Goal: Task Accomplishment & Management: Manage account settings

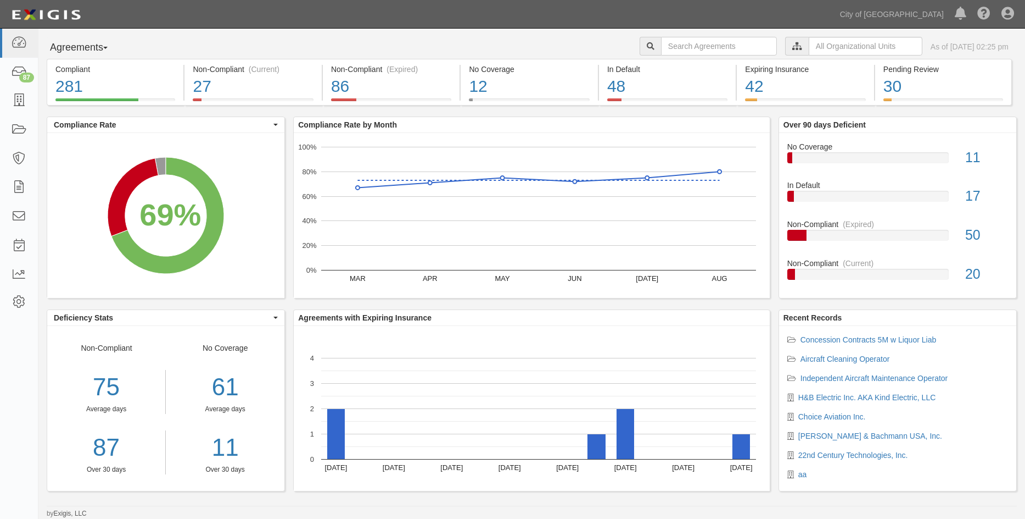
click at [23, 394] on div "Dashboard 87 Inbox Parties Agreements Coverages Documents Messages Tasks Report…" at bounding box center [19, 274] width 38 height 490
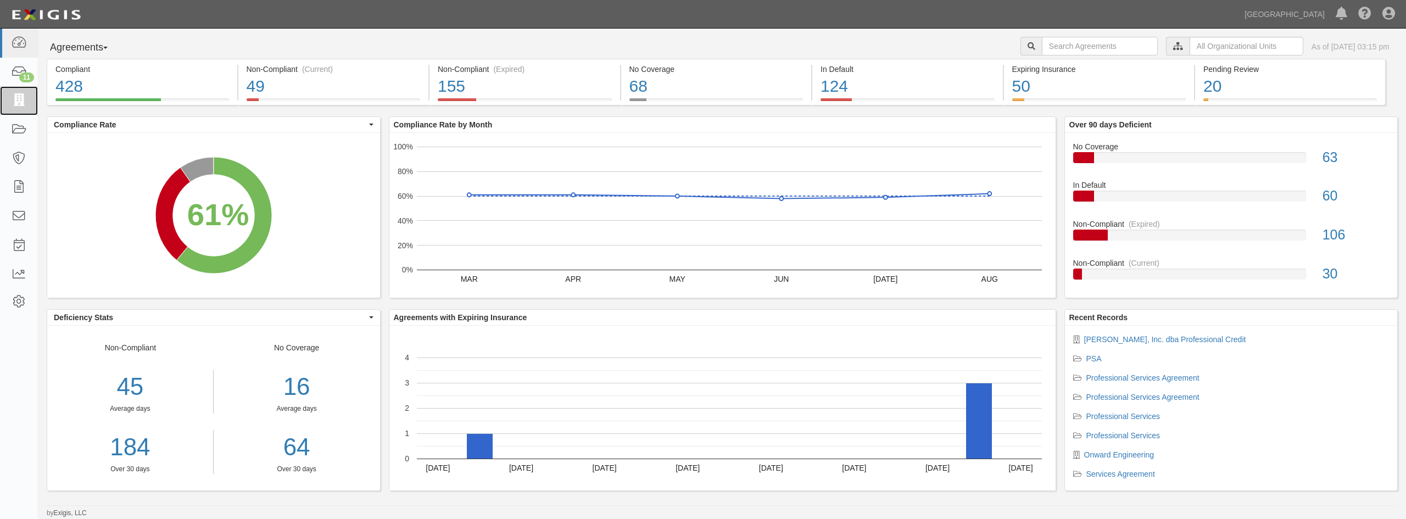
click at [15, 103] on icon at bounding box center [18, 100] width 15 height 13
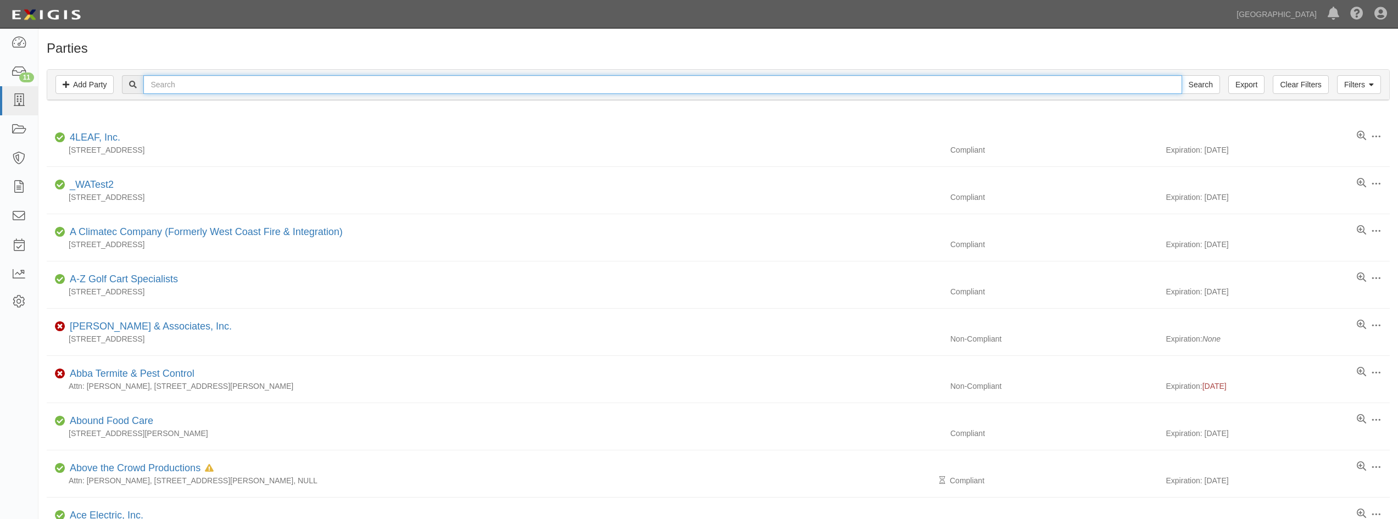
click at [205, 81] on input "text" at bounding box center [662, 84] width 1038 height 19
click at [1181, 75] on input "Search" at bounding box center [1200, 84] width 38 height 19
type input "psomas"
click at [1181, 75] on input "Search" at bounding box center [1200, 84] width 38 height 19
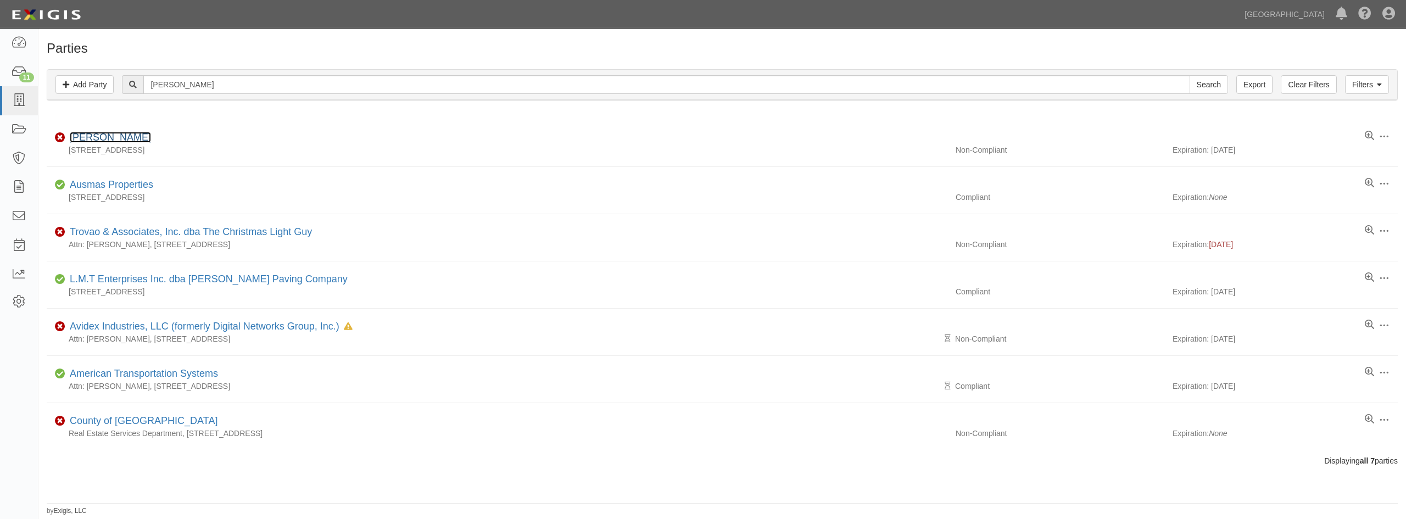
click at [96, 140] on link "[PERSON_NAME]" at bounding box center [110, 137] width 81 height 11
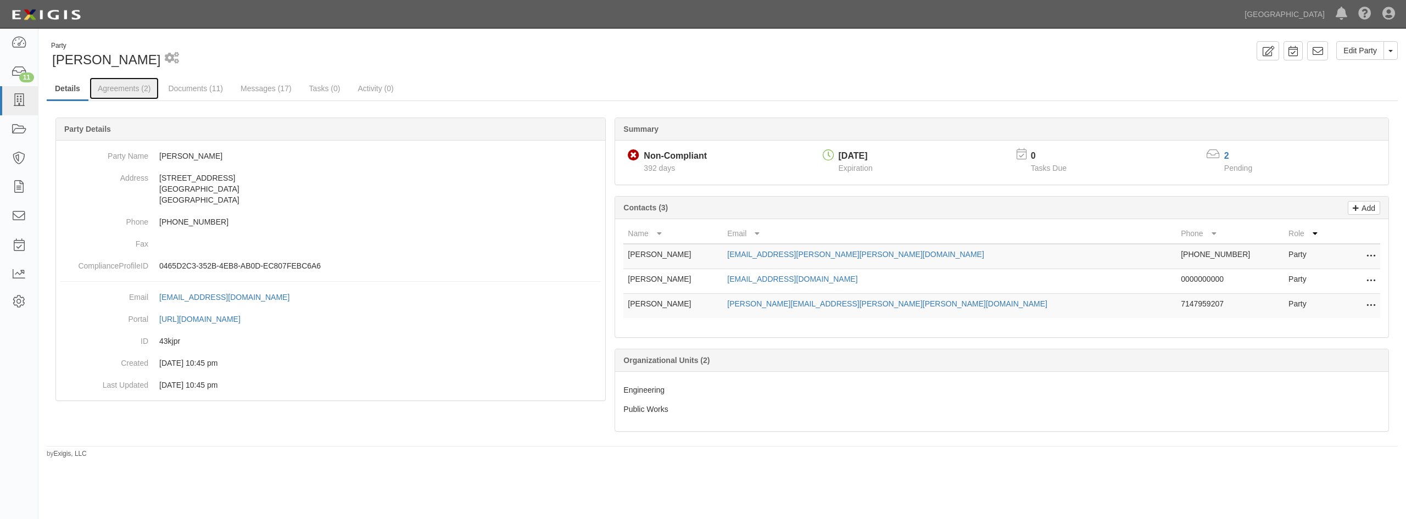
click at [113, 91] on link "Agreements (2)" at bounding box center [124, 88] width 69 height 22
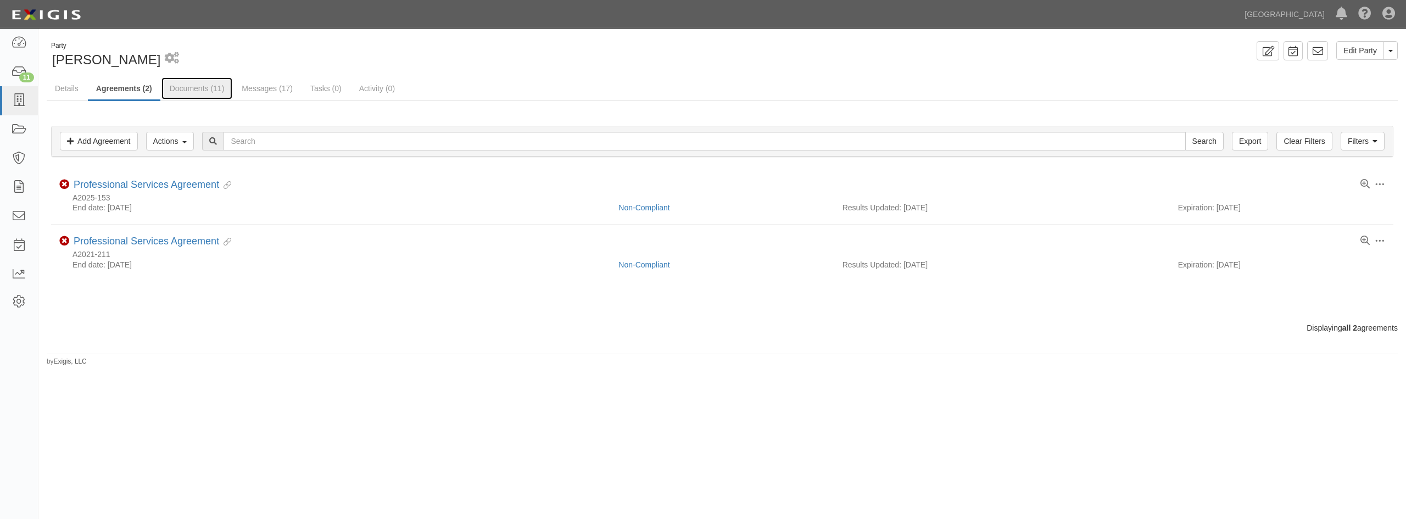
click at [207, 87] on link "Documents (11)" at bounding box center [196, 88] width 71 height 22
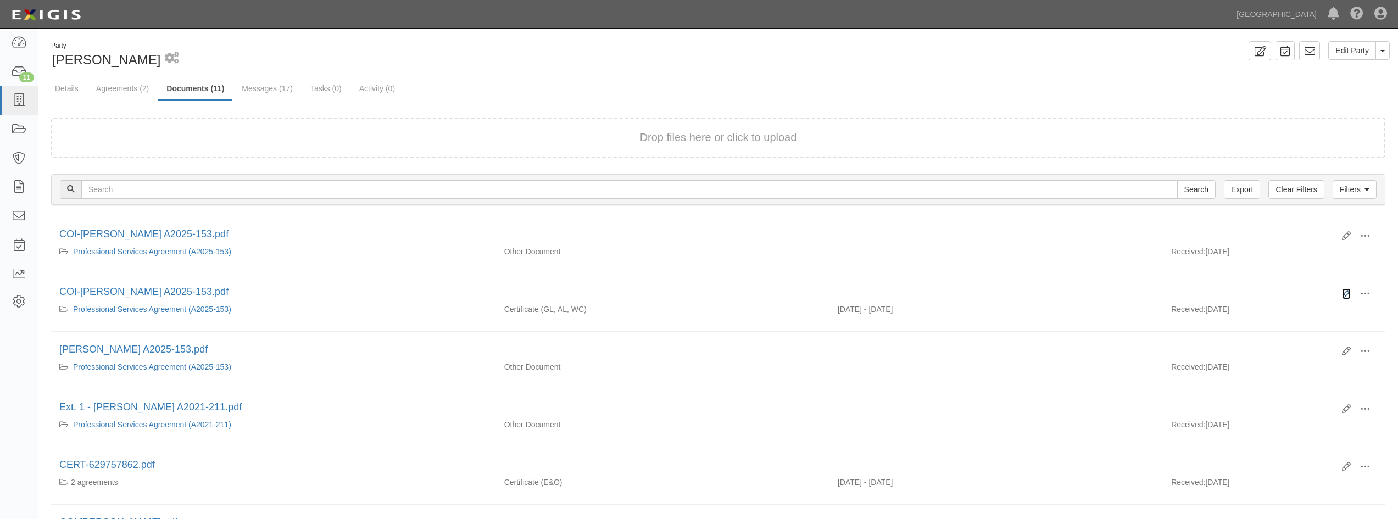
click at [1345, 291] on icon at bounding box center [1346, 293] width 9 height 9
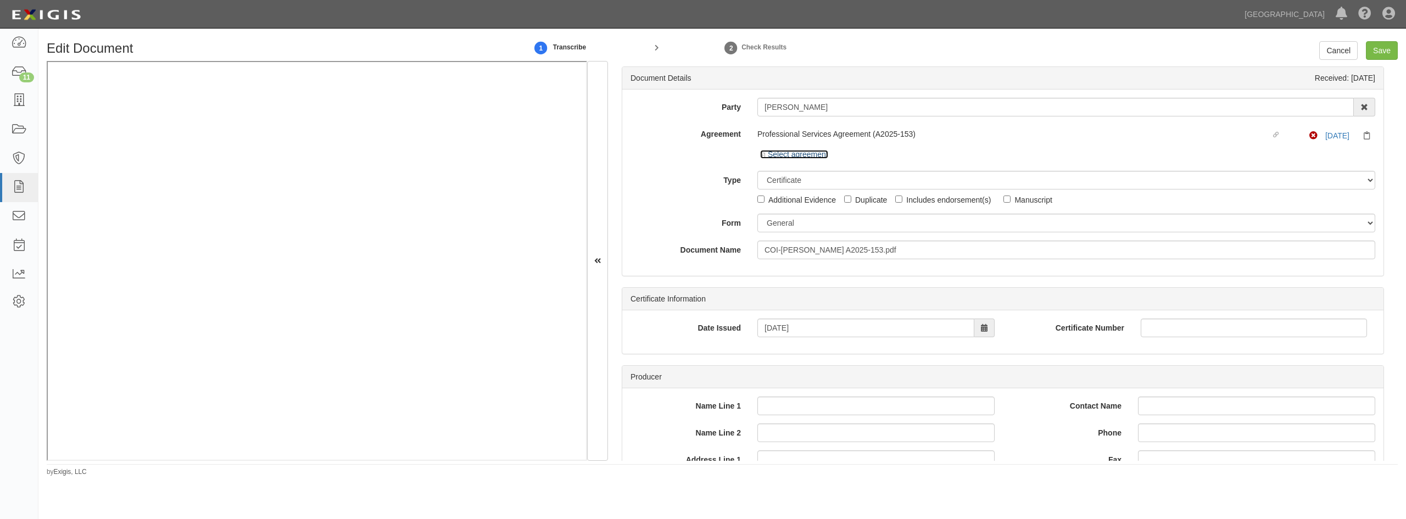
click at [761, 157] on icon at bounding box center [764, 155] width 8 height 5
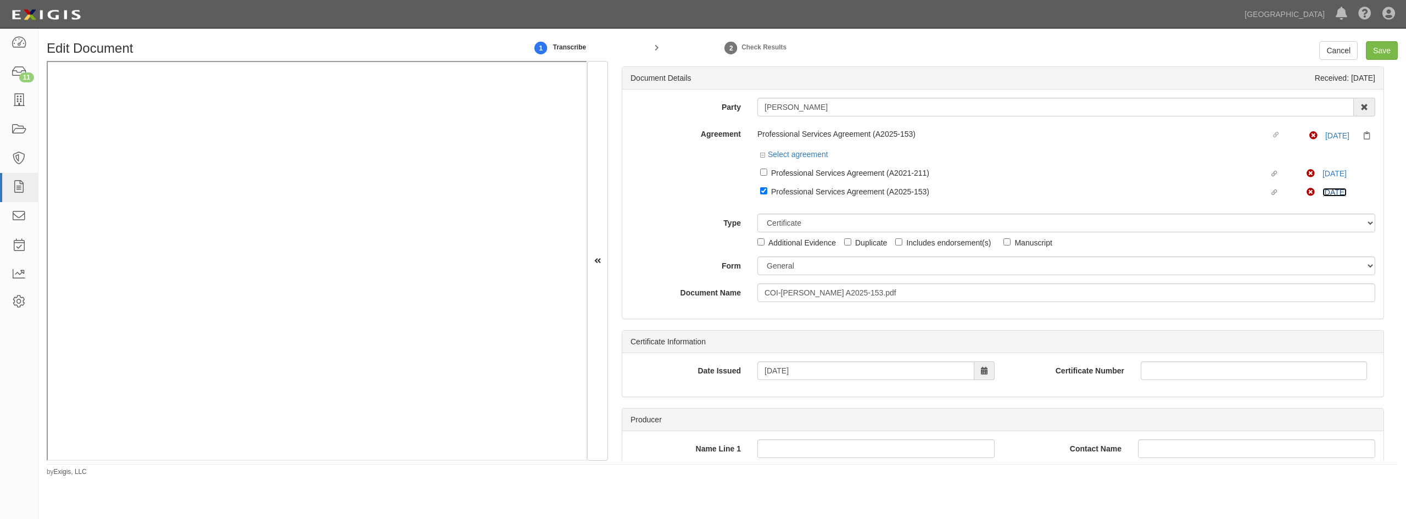
click at [1334, 193] on link "10/15/25" at bounding box center [1335, 192] width 24 height 9
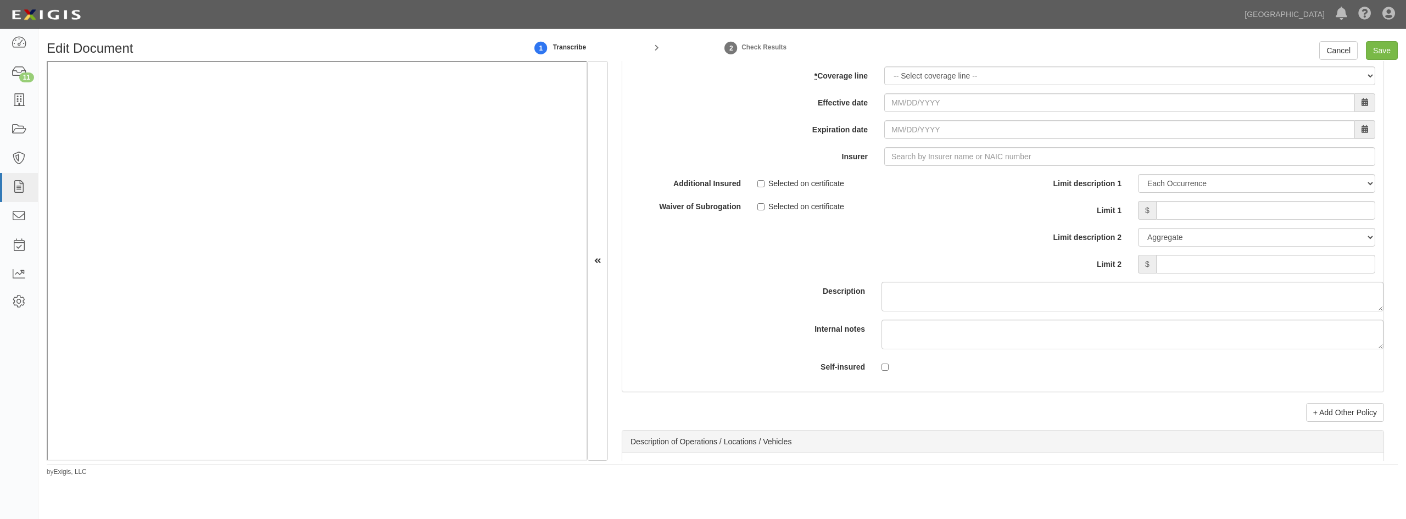
scroll to position [2984, 0]
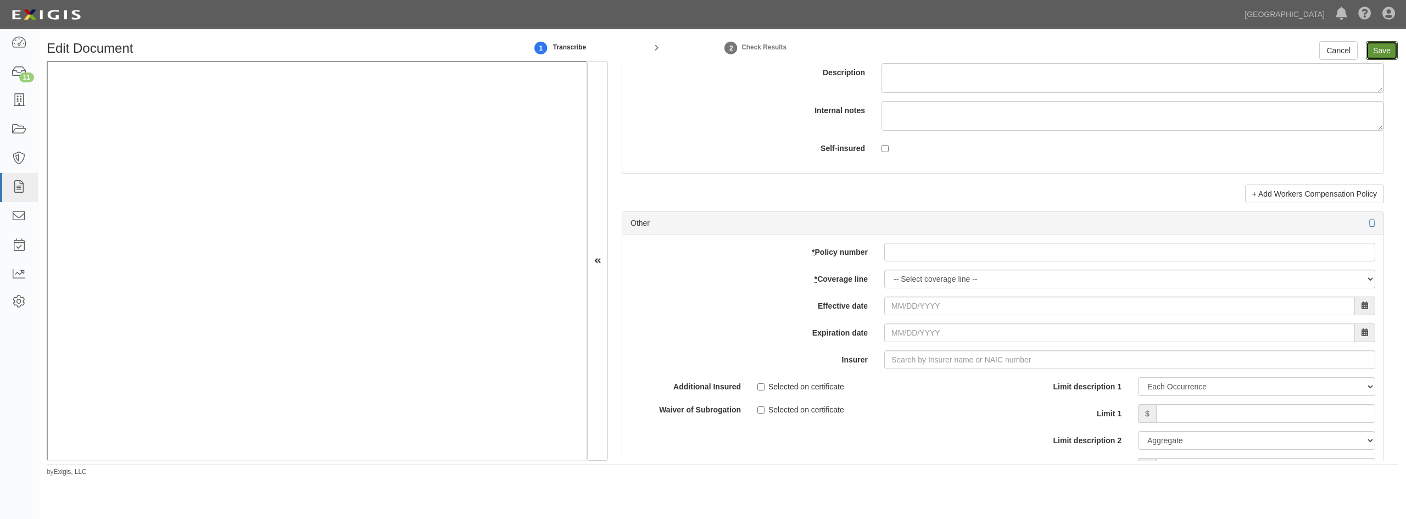
click at [1373, 50] on input "Save" at bounding box center [1382, 50] width 32 height 19
type input "2000000"
type input "500000"
type input "25000"
type input "2000000"
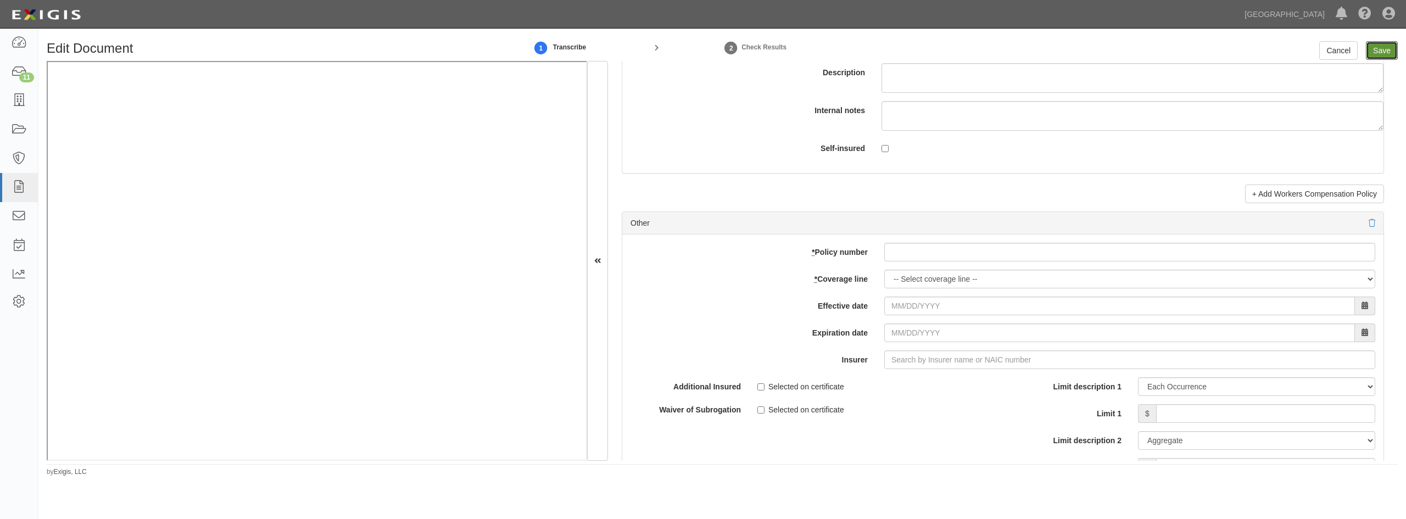
type input "4000000"
type input "2000000"
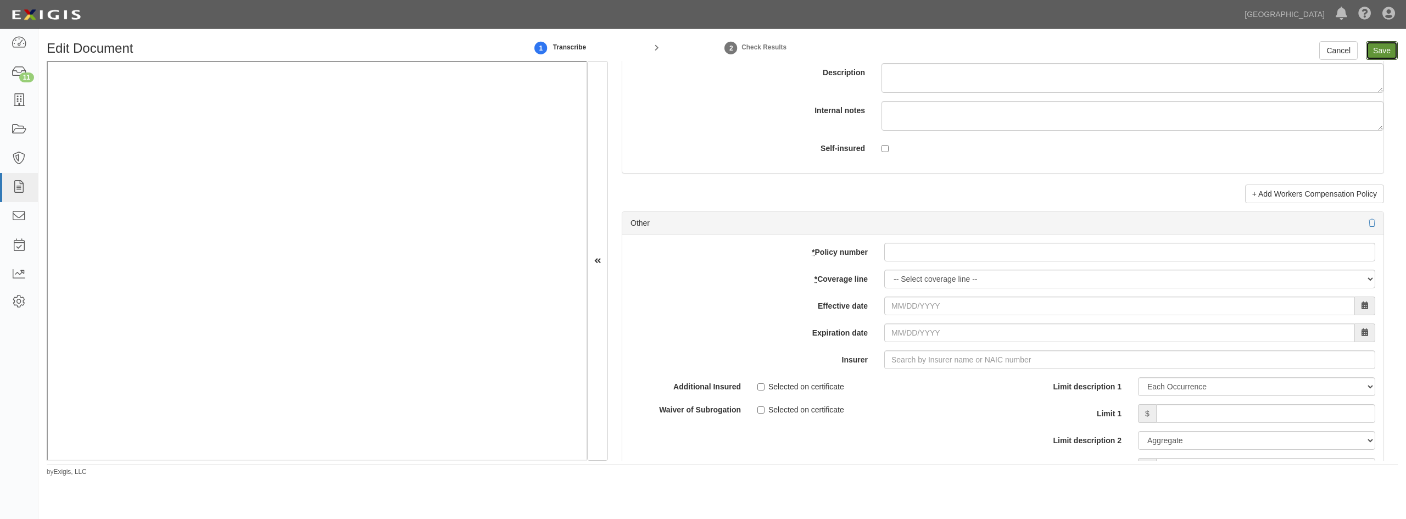
type input "2000000"
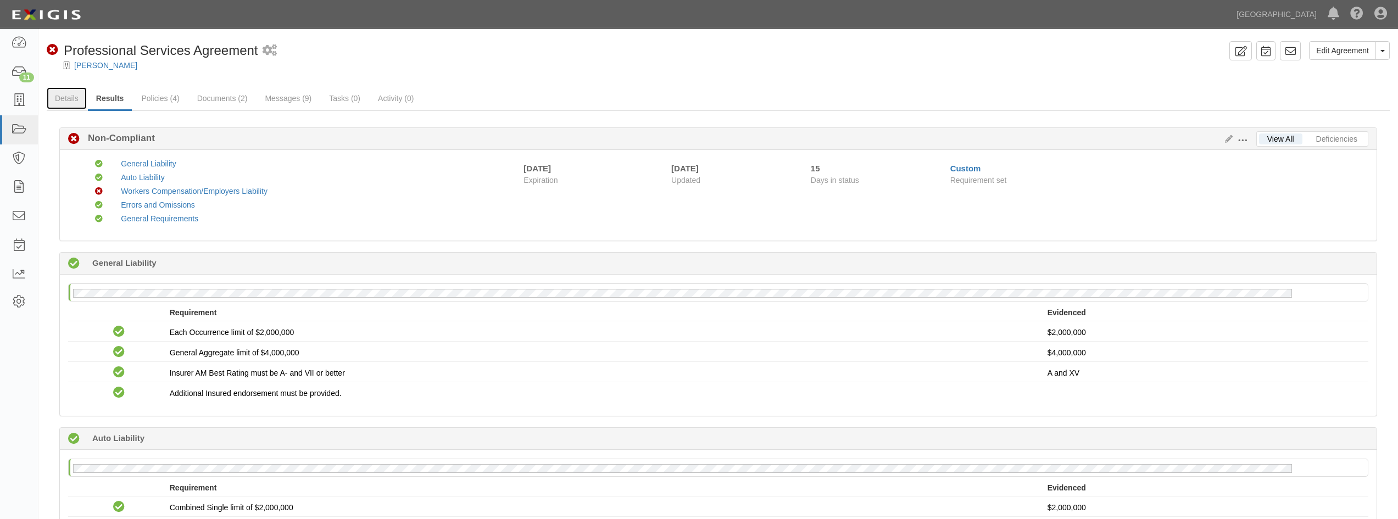
click at [66, 101] on link "Details" at bounding box center [67, 98] width 40 height 22
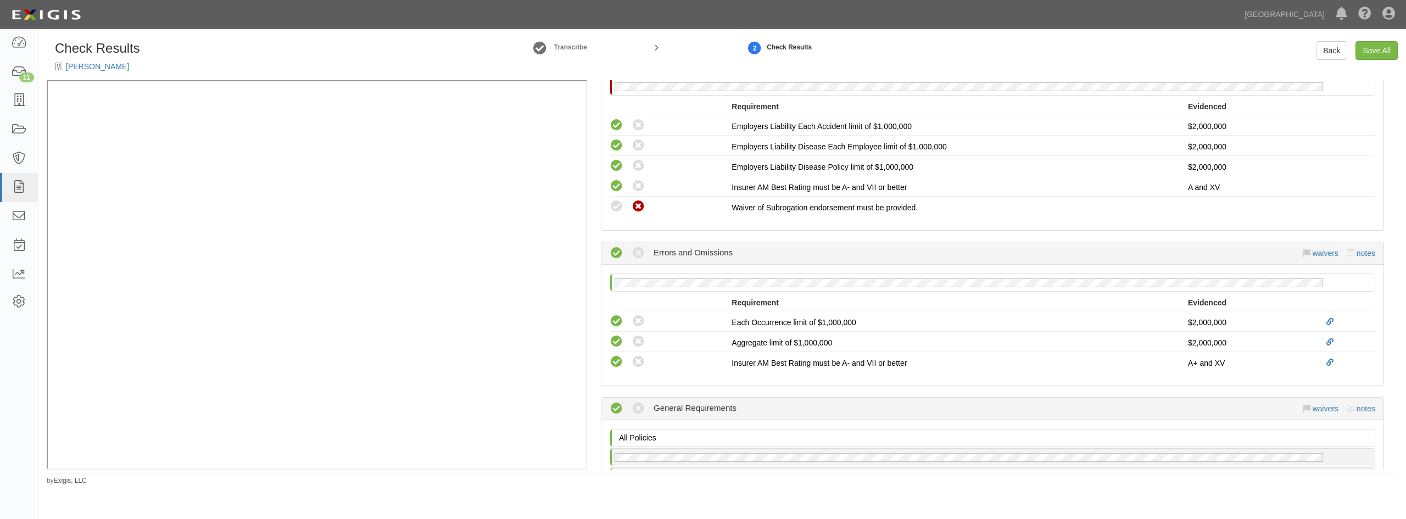
scroll to position [659, 0]
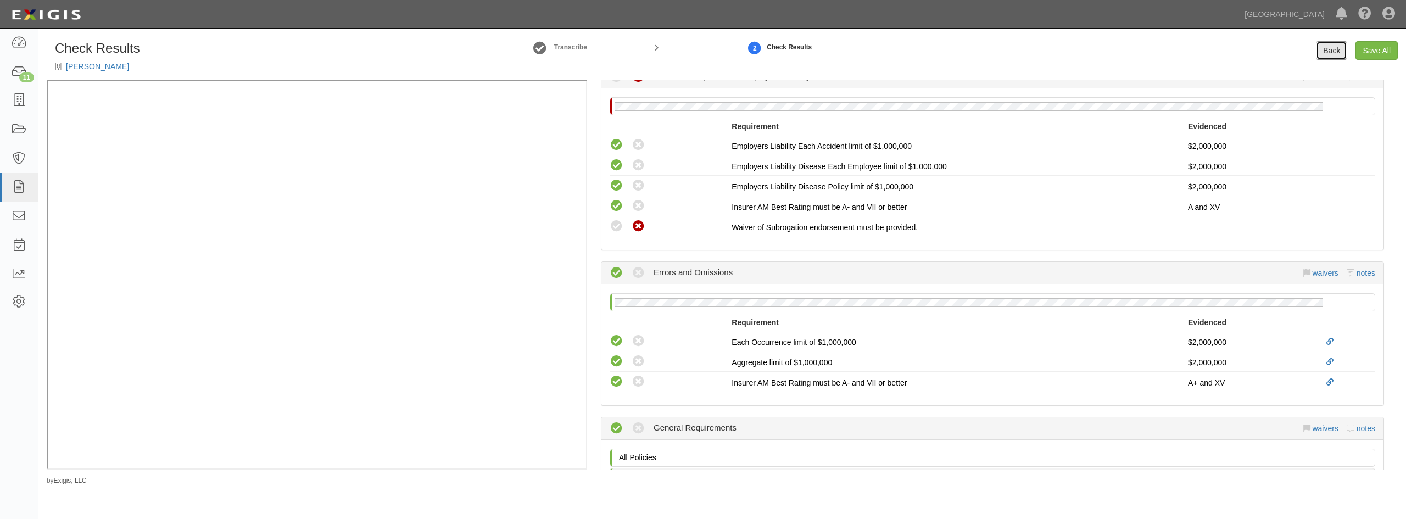
click at [1325, 52] on link "Back" at bounding box center [1331, 50] width 31 height 19
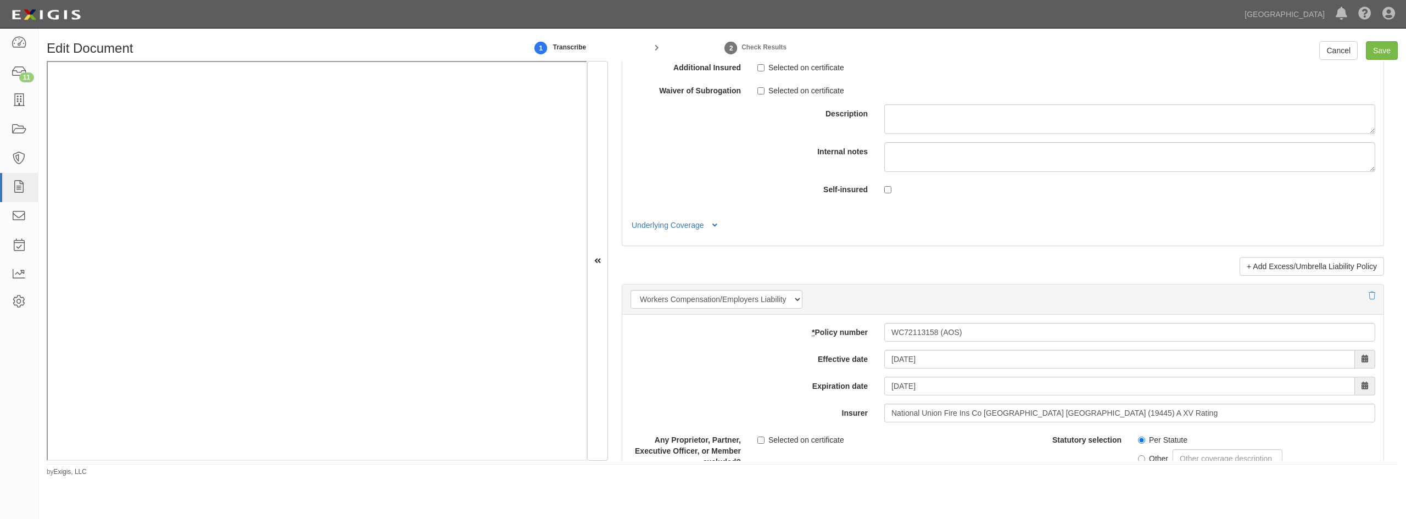
scroll to position [2409, 0]
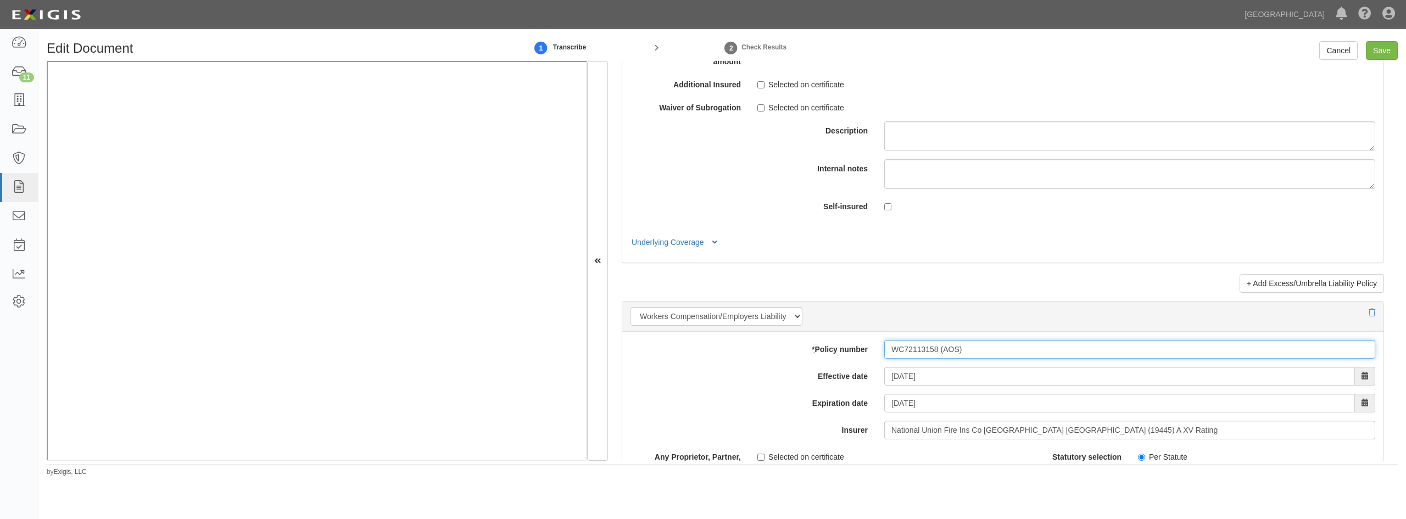
click at [991, 345] on input "WC72113158 (AOS)" at bounding box center [1129, 349] width 491 height 19
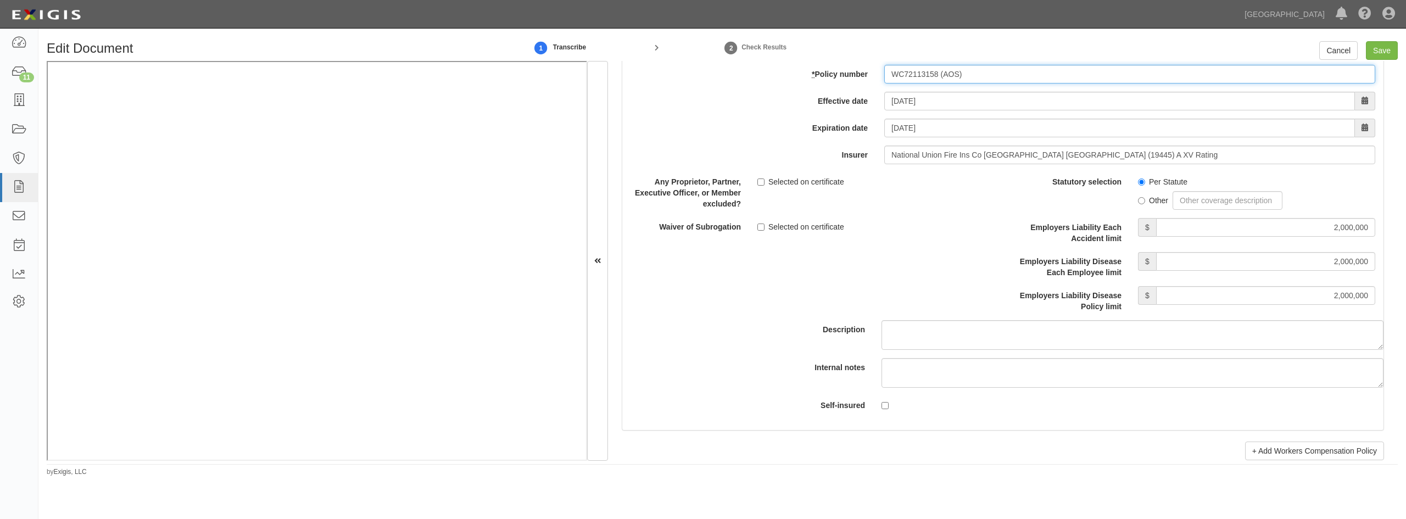
scroll to position [2464, 0]
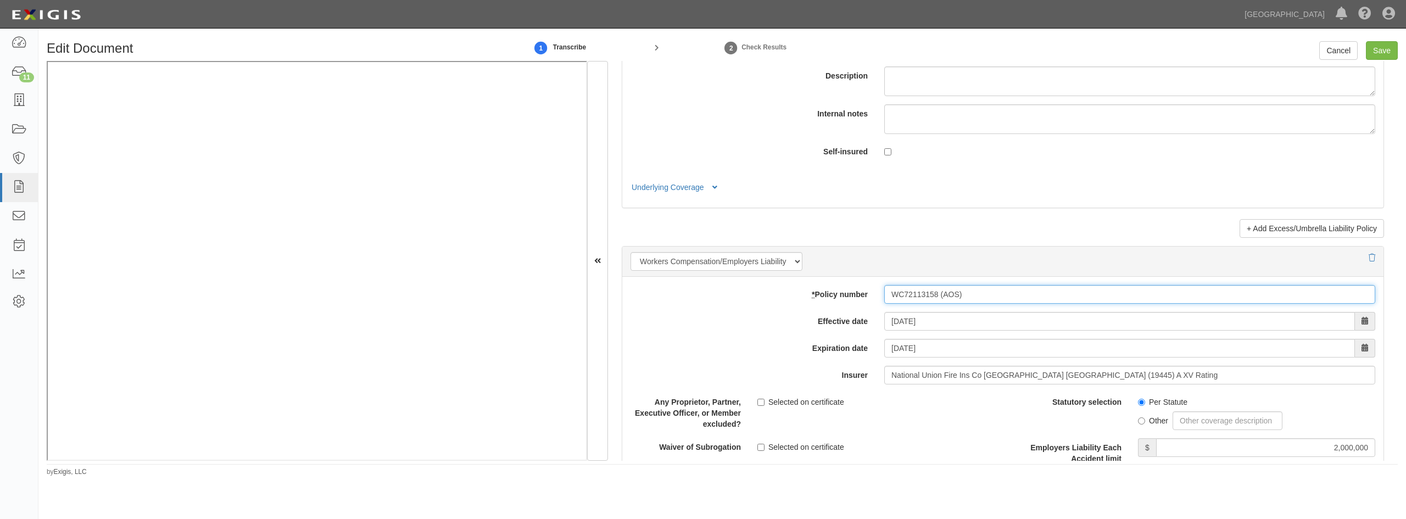
drag, startPoint x: 966, startPoint y: 296, endPoint x: 845, endPoint y: 292, distance: 120.4
click at [845, 292] on div "* Policy number WC72113158 (AOS)" at bounding box center [1002, 294] width 761 height 19
type input "WC72113159"
click at [1384, 47] on input "Save" at bounding box center [1382, 50] width 32 height 19
type input "2000000"
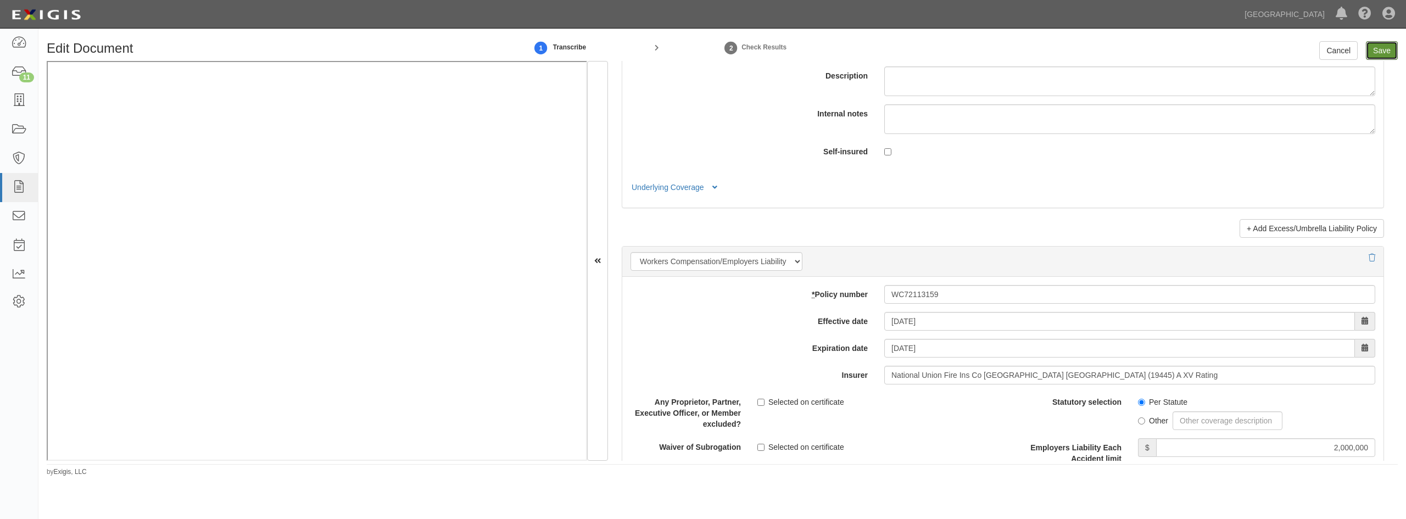
type input "500000"
type input "25000"
type input "2000000"
type input "4000000"
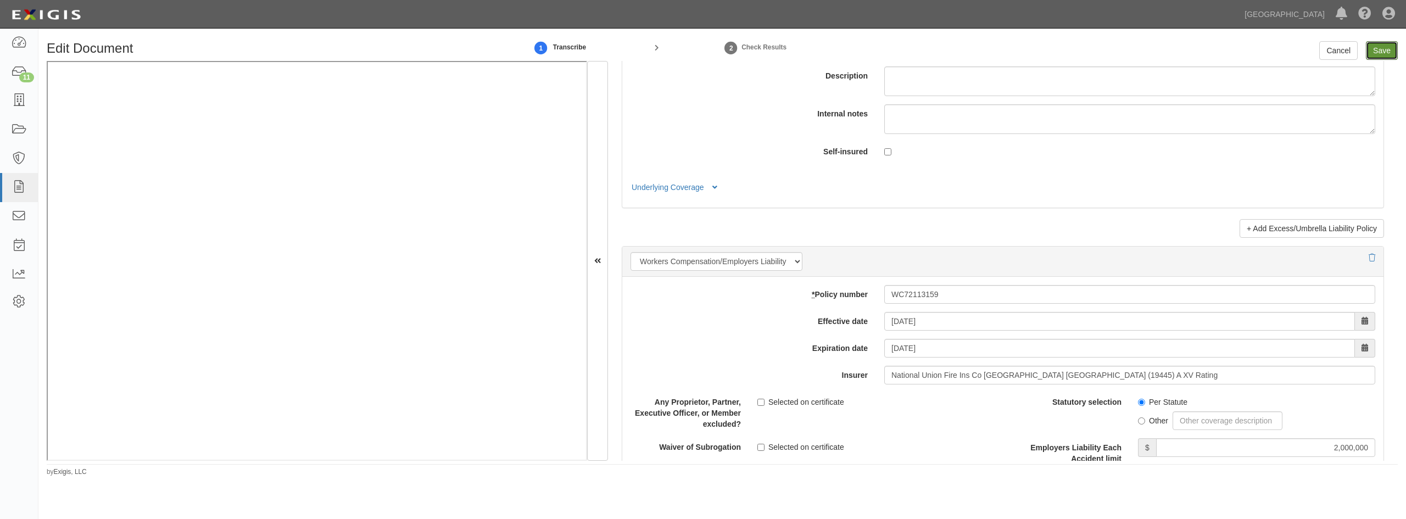
type input "2000000"
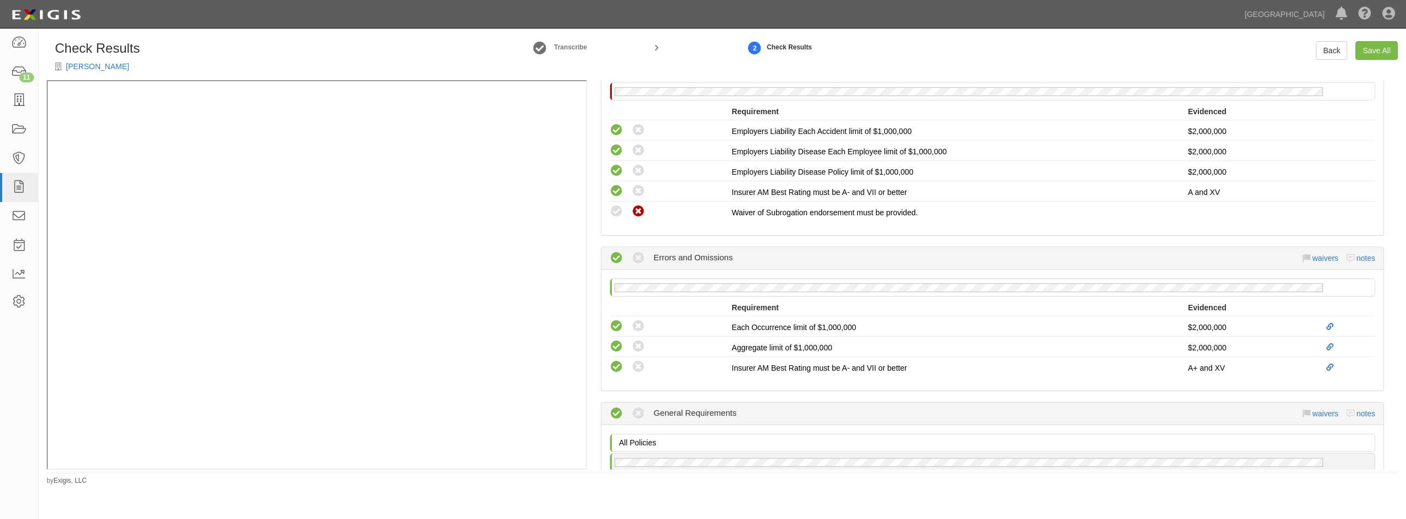
scroll to position [714, 0]
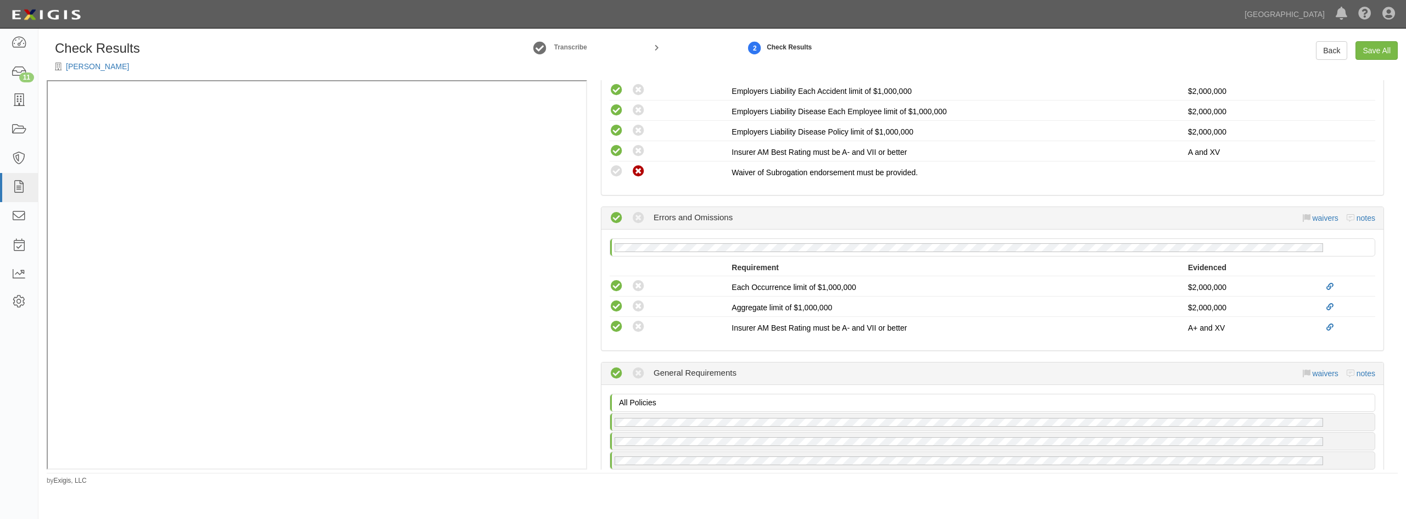
click at [617, 172] on icon at bounding box center [617, 172] width 14 height 14
radio input "true"
click at [1368, 51] on link "Save All" at bounding box center [1377, 50] width 42 height 19
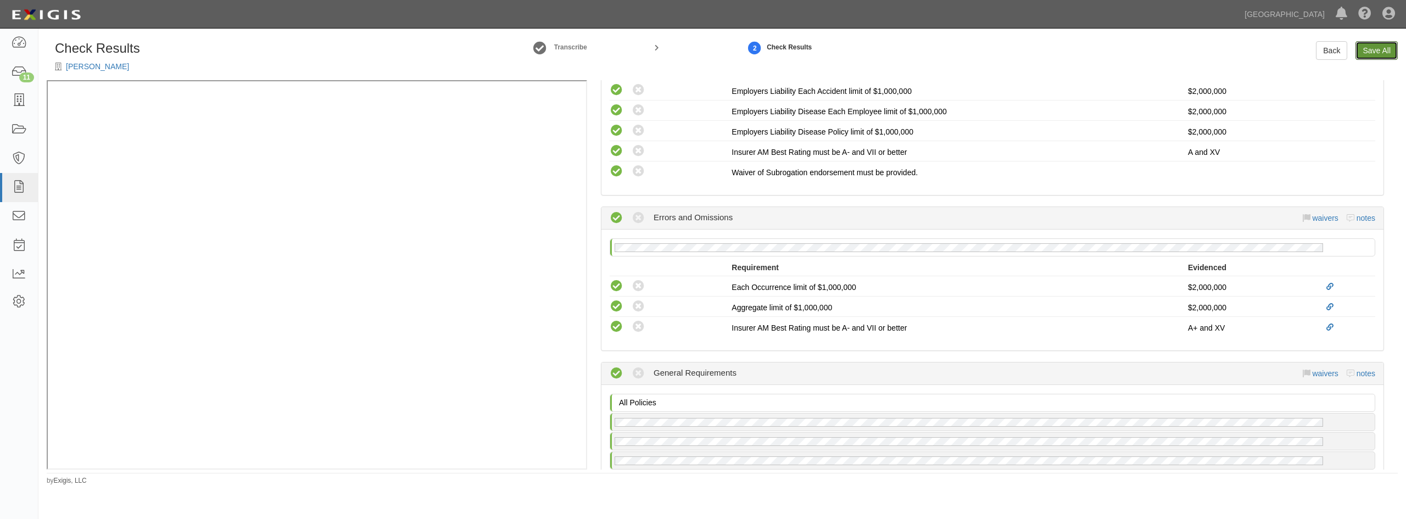
radio input "false"
radio input "true"
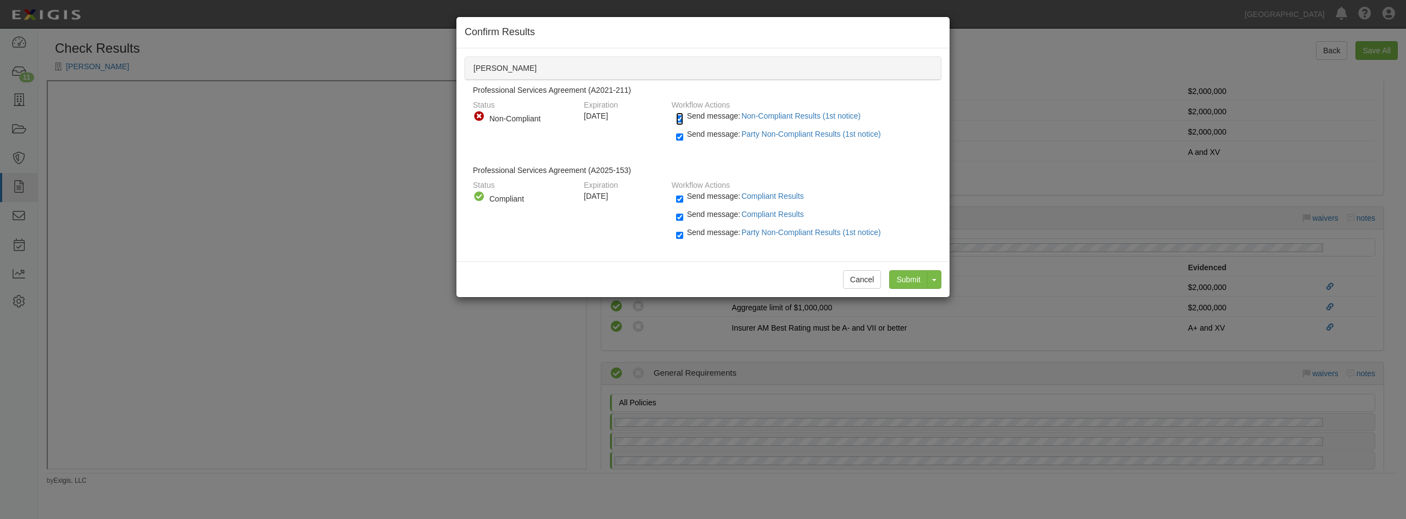
click at [677, 115] on input "Send message: Non-Compliant Results (1st notice)" at bounding box center [679, 119] width 7 height 13
checkbox input "false"
click at [677, 140] on input "Send message: Party Non-Compliant Results (1st notice)" at bounding box center [679, 137] width 7 height 13
checkbox input "false"
click at [681, 232] on input "Send message: Party Non-Compliant Results (1st notice)" at bounding box center [679, 235] width 7 height 13
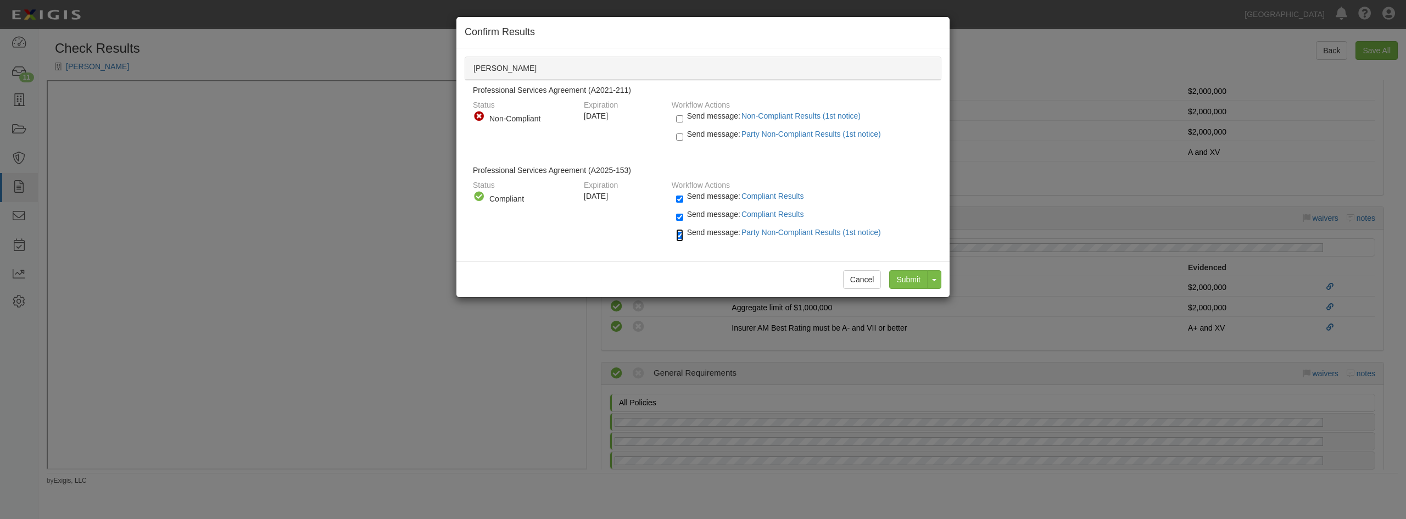
checkbox input "false"
click at [901, 276] on input "Submit" at bounding box center [908, 279] width 38 height 19
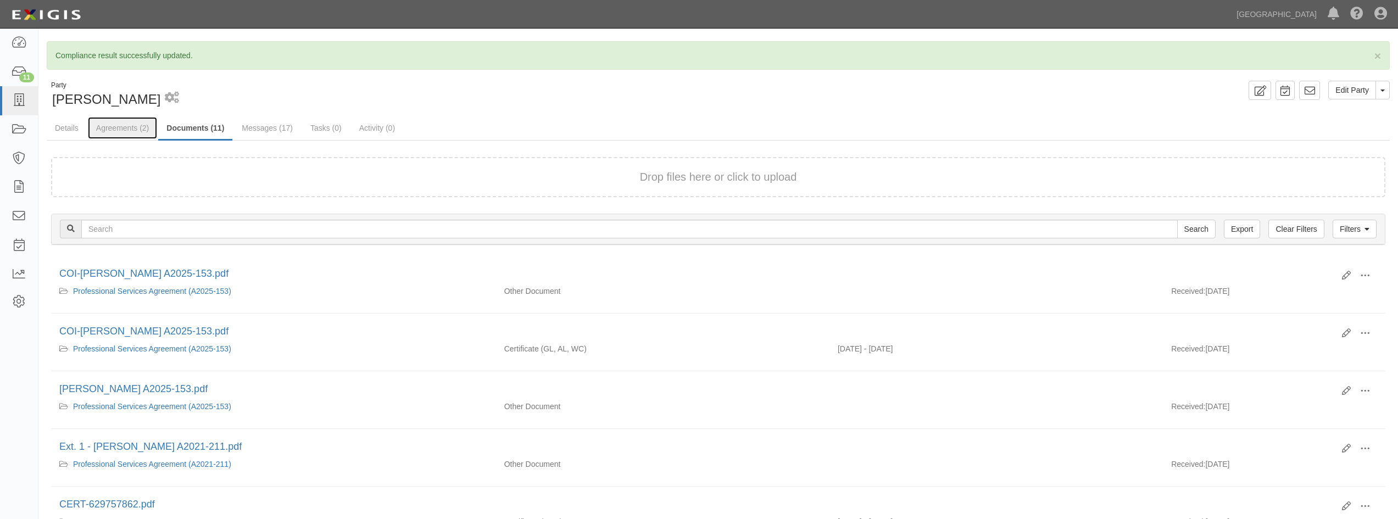
click at [117, 126] on link "Agreements (2)" at bounding box center [122, 128] width 69 height 22
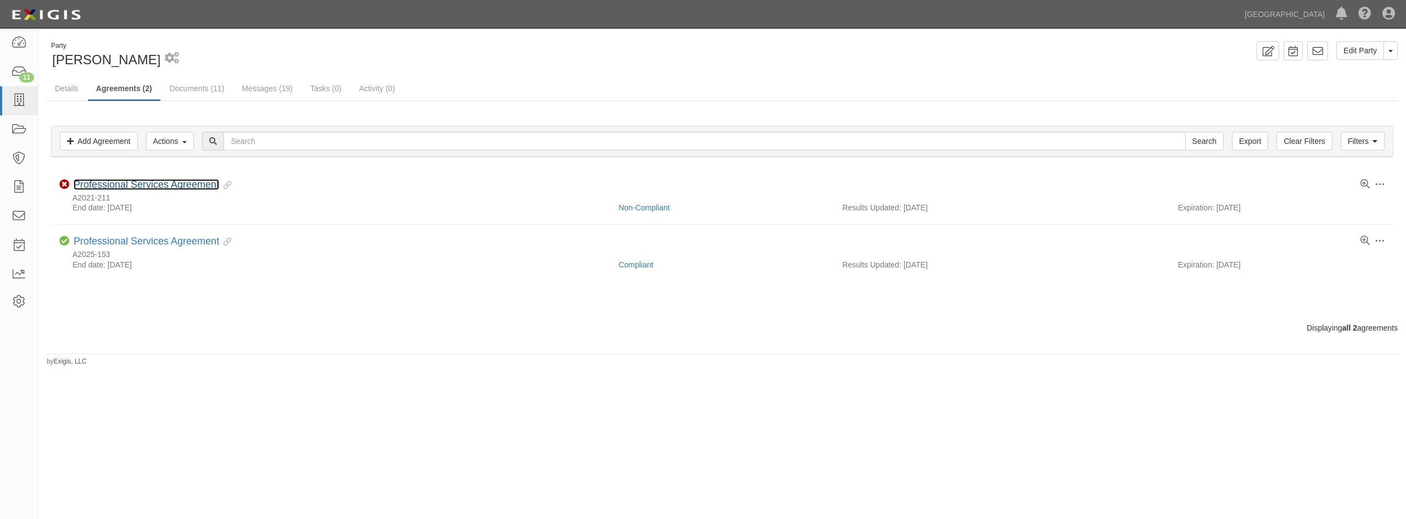
click at [152, 179] on link "Professional Services Agreement" at bounding box center [147, 184] width 146 height 11
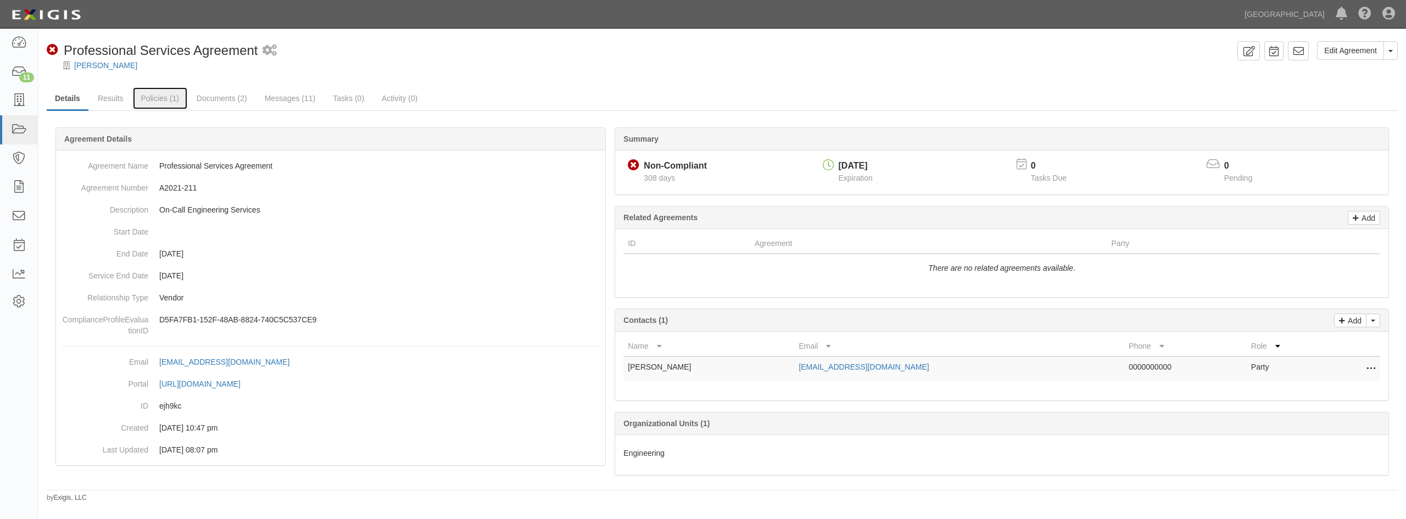
click at [152, 100] on link "Policies (1)" at bounding box center [160, 98] width 54 height 22
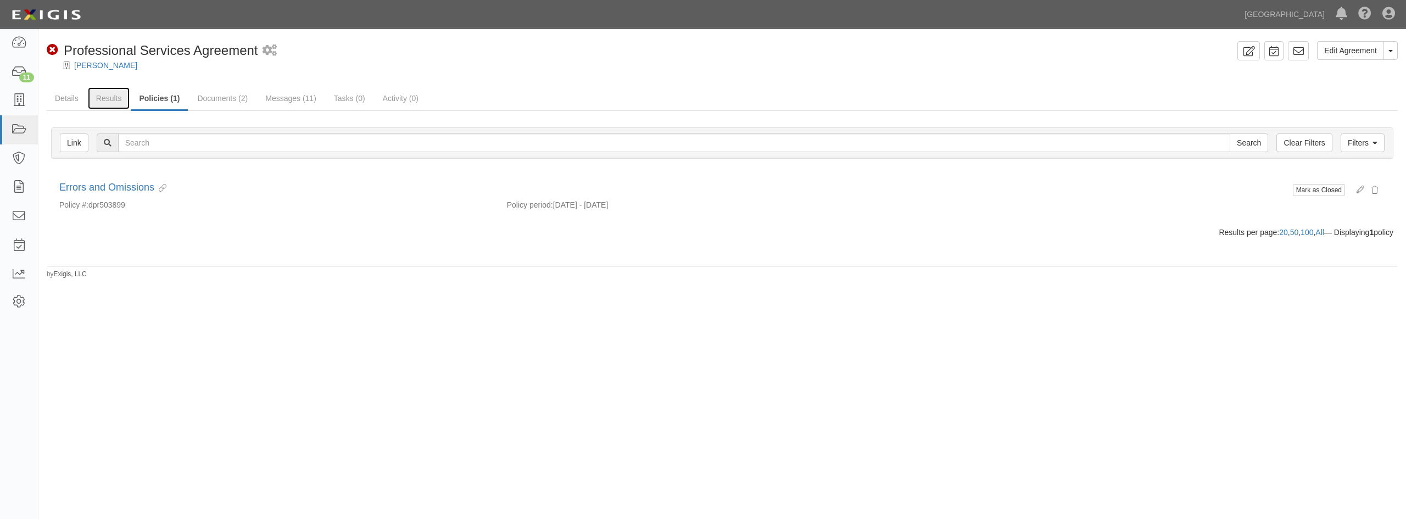
click at [111, 99] on link "Results" at bounding box center [109, 98] width 42 height 22
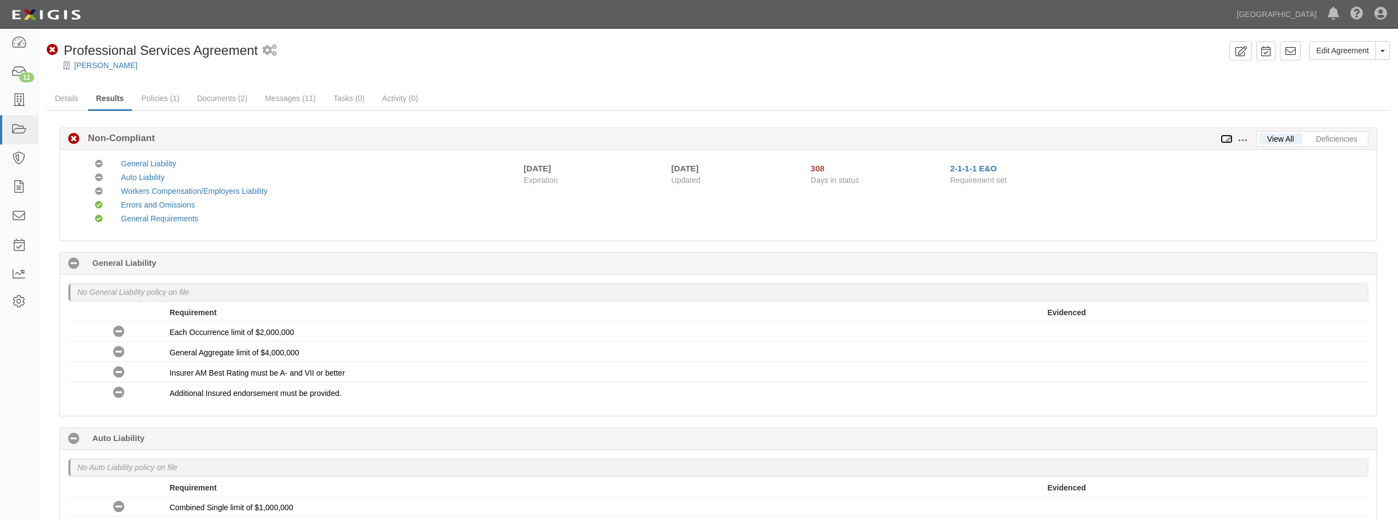
click at [1225, 138] on icon at bounding box center [1226, 140] width 12 height 8
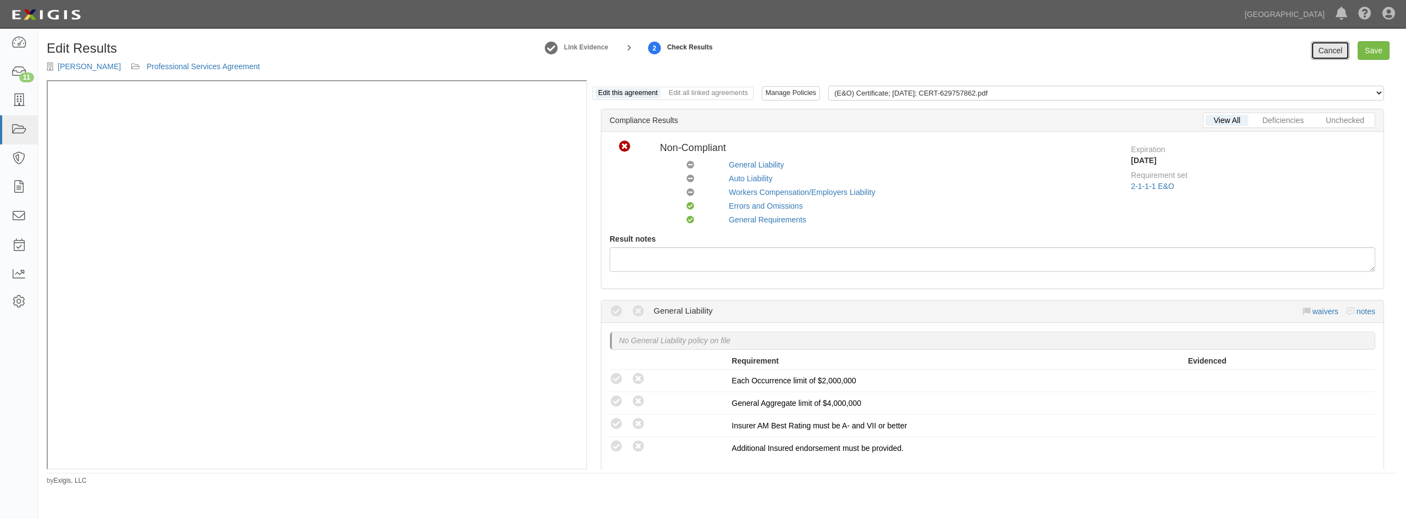
click at [1325, 47] on link "Cancel" at bounding box center [1330, 50] width 38 height 19
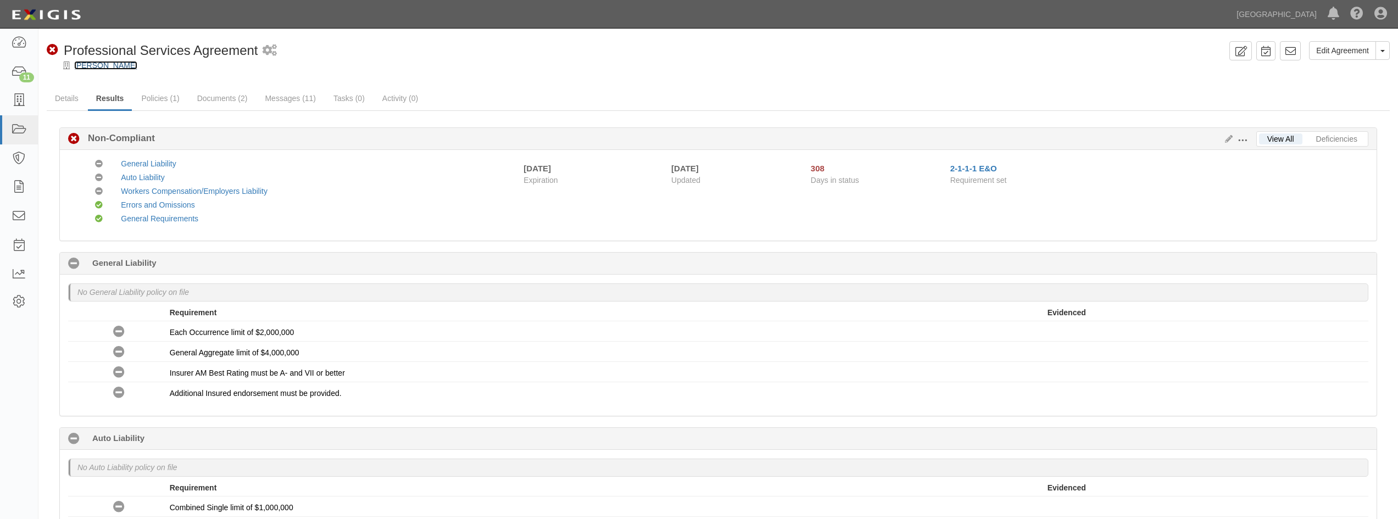
click at [79, 64] on link "[PERSON_NAME]" at bounding box center [105, 65] width 63 height 9
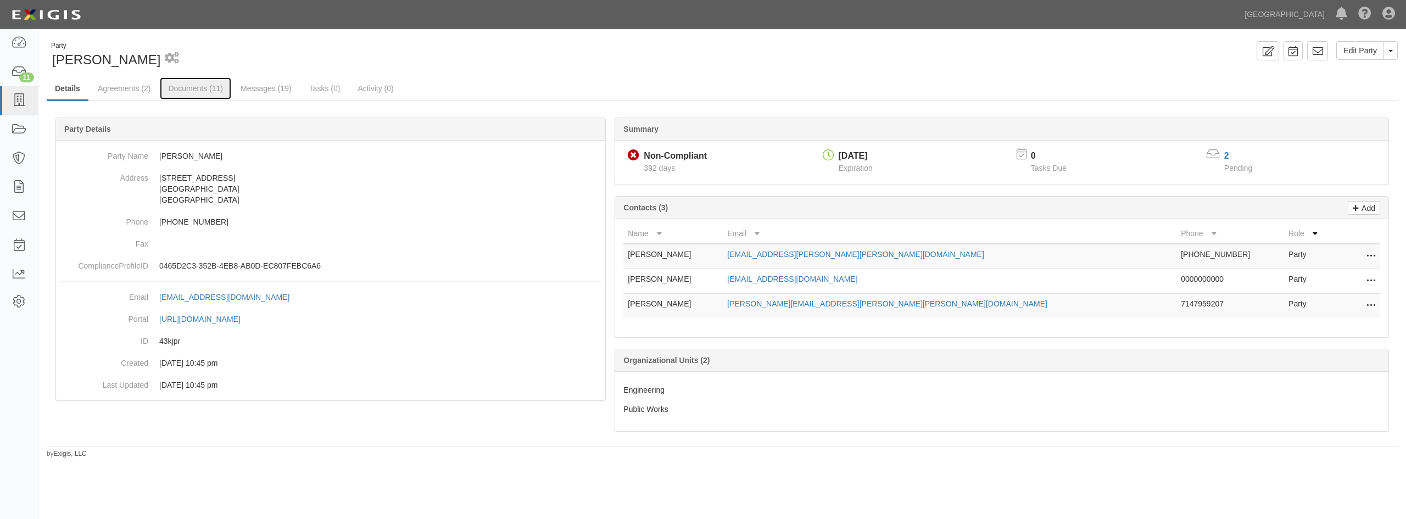
click at [208, 83] on link "Documents (11)" at bounding box center [195, 88] width 71 height 22
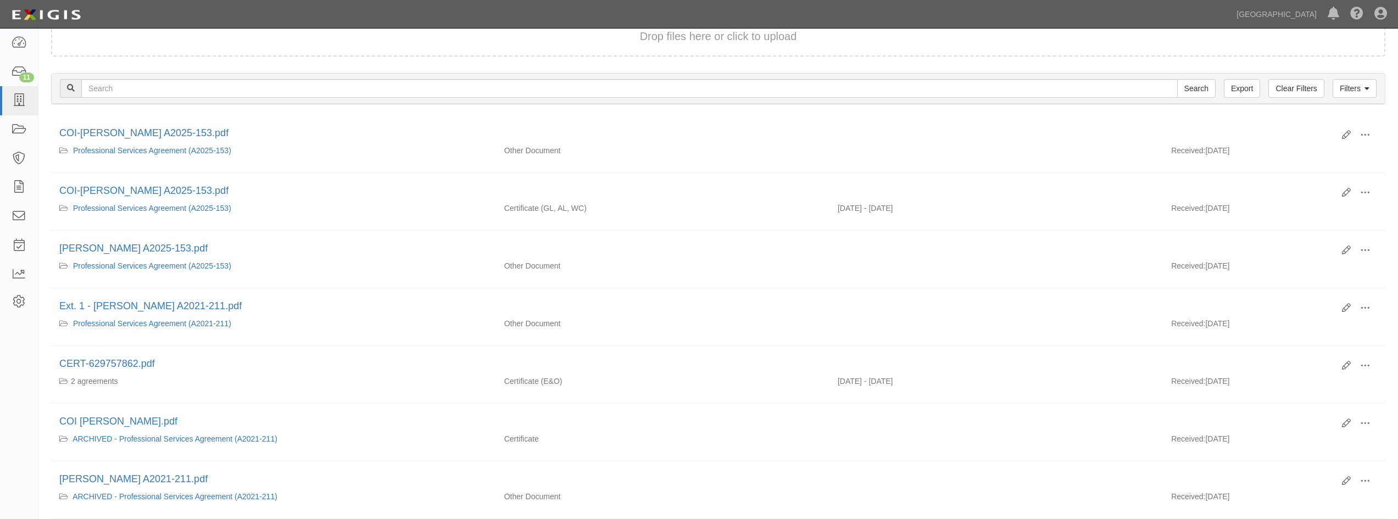
scroll to position [110, 0]
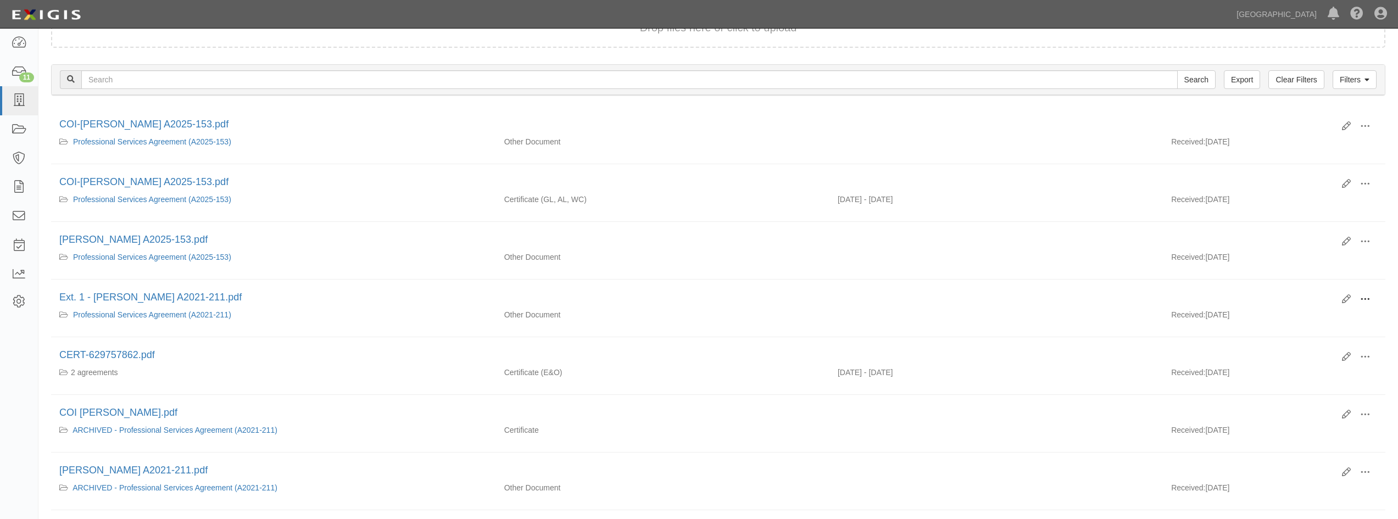
click at [1362, 299] on span at bounding box center [1365, 299] width 10 height 10
click at [1321, 306] on link "View" at bounding box center [1311, 315] width 87 height 20
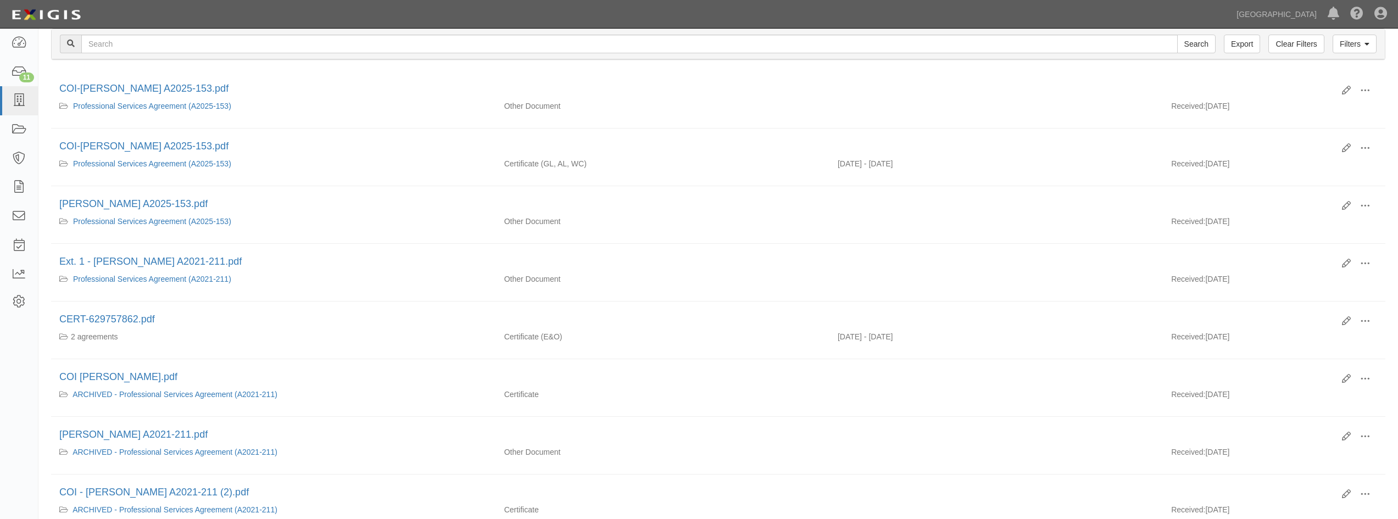
scroll to position [165, 0]
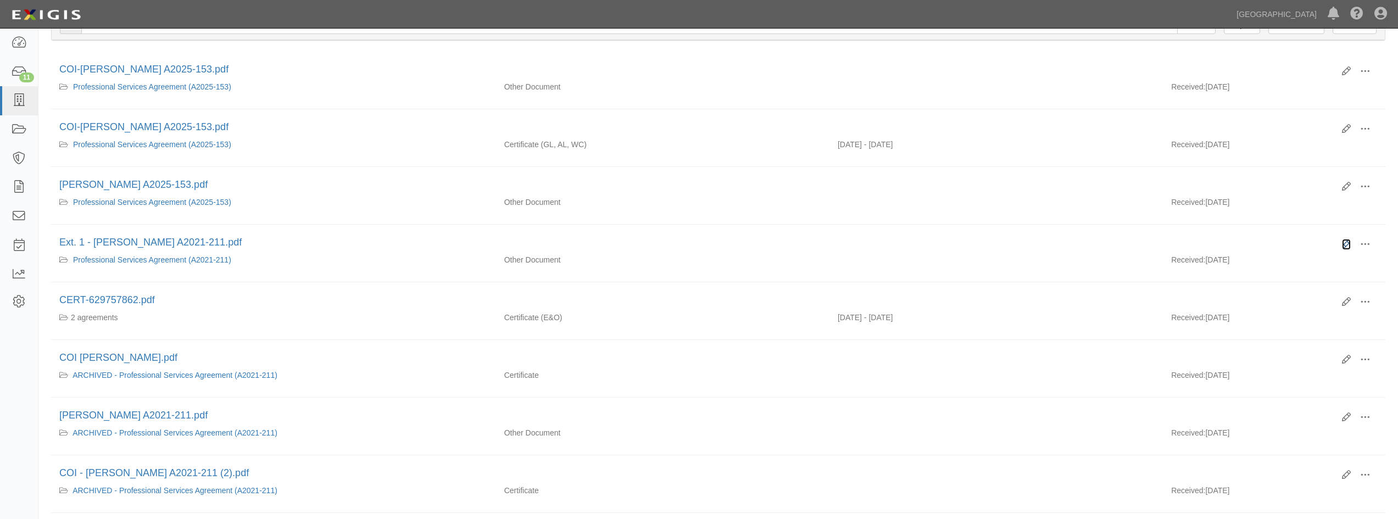
click at [1347, 242] on icon at bounding box center [1346, 244] width 9 height 9
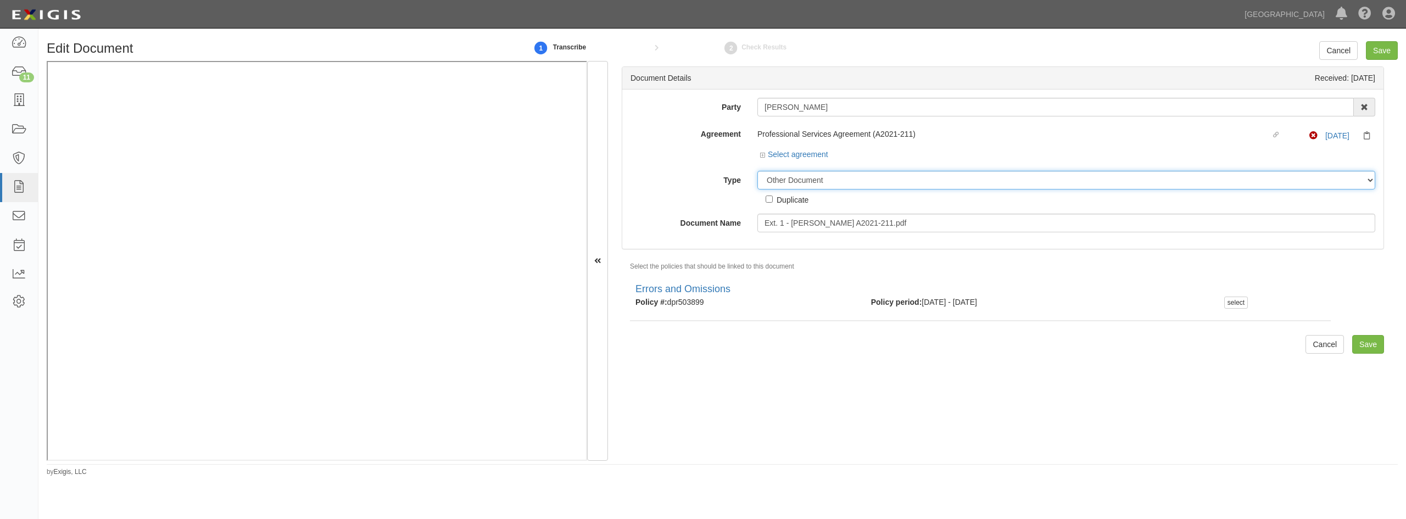
click at [830, 177] on select "Unassigned Binder Cancellation Notice Certificate Contract Endorsement Insuranc…" at bounding box center [1066, 180] width 618 height 19
select select "ContractDetail"
click at [757, 171] on select "Unassigned Binder Cancellation Notice Certificate Contract Endorsement Insuranc…" at bounding box center [1066, 180] width 618 height 19
click at [1361, 343] on input "Save" at bounding box center [1368, 344] width 32 height 19
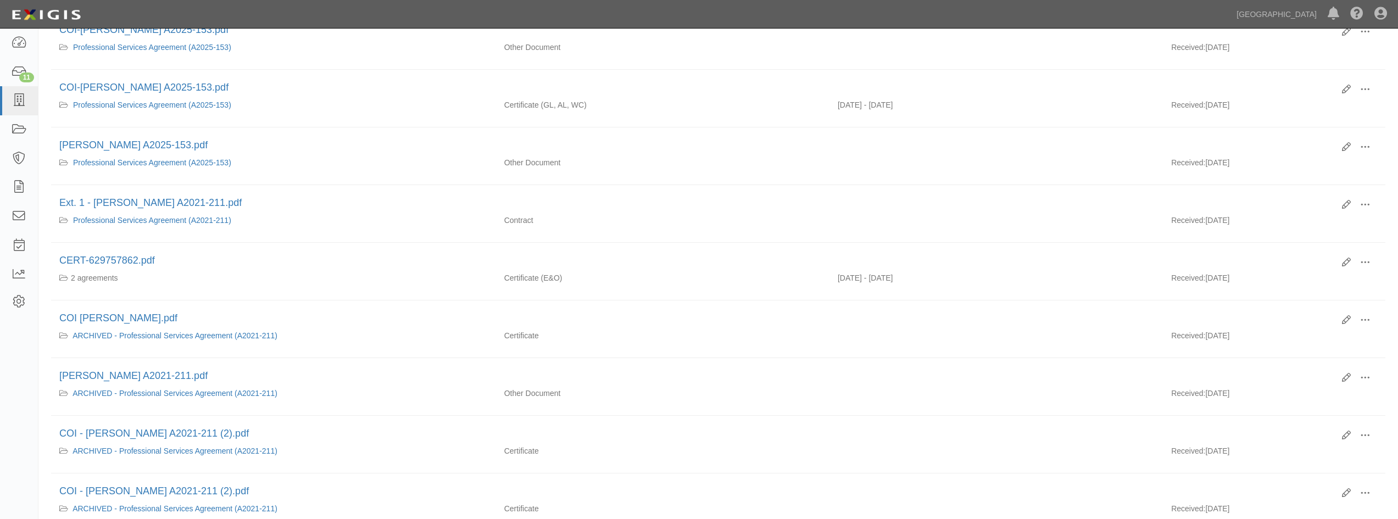
scroll to position [220, 0]
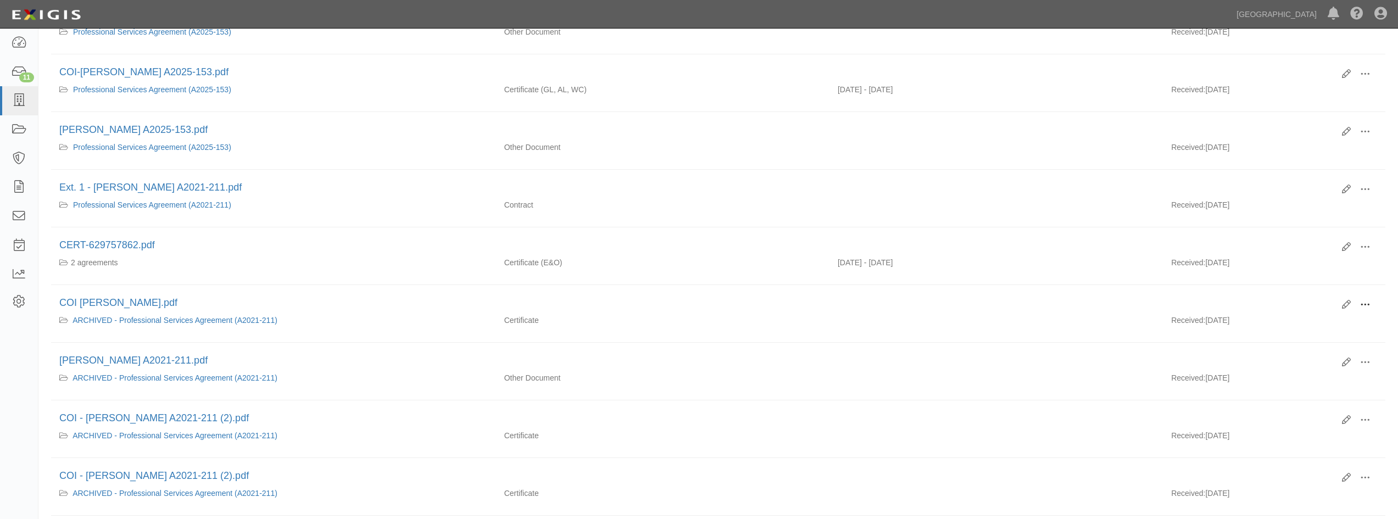
click at [1364, 297] on button at bounding box center [1365, 305] width 24 height 19
click at [1303, 316] on link "View" at bounding box center [1311, 321] width 87 height 20
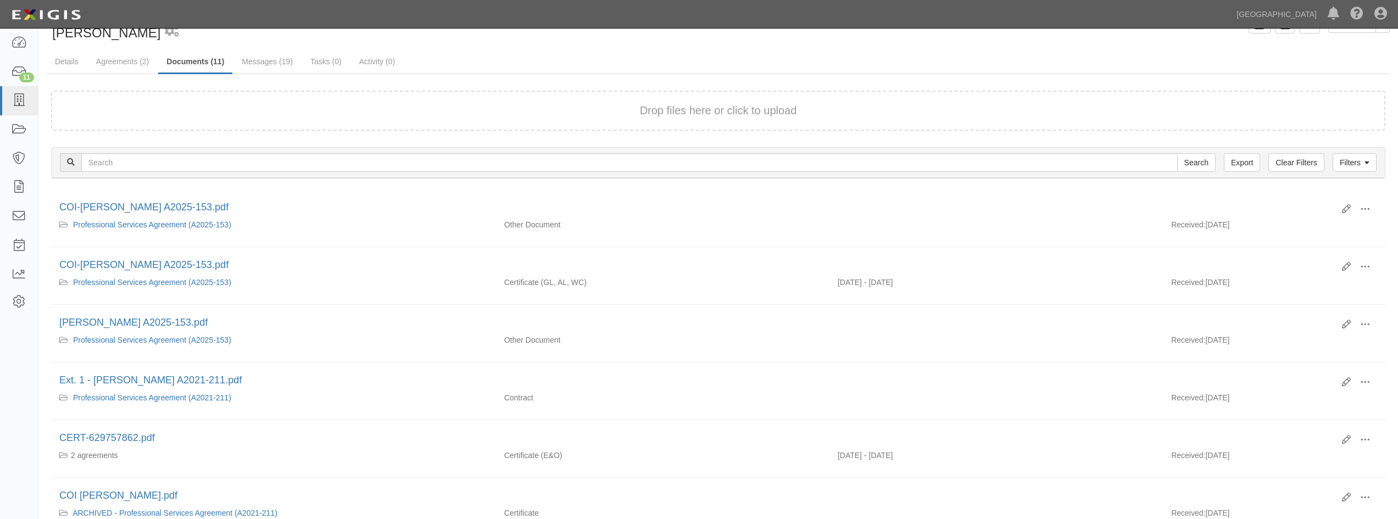
scroll to position [0, 0]
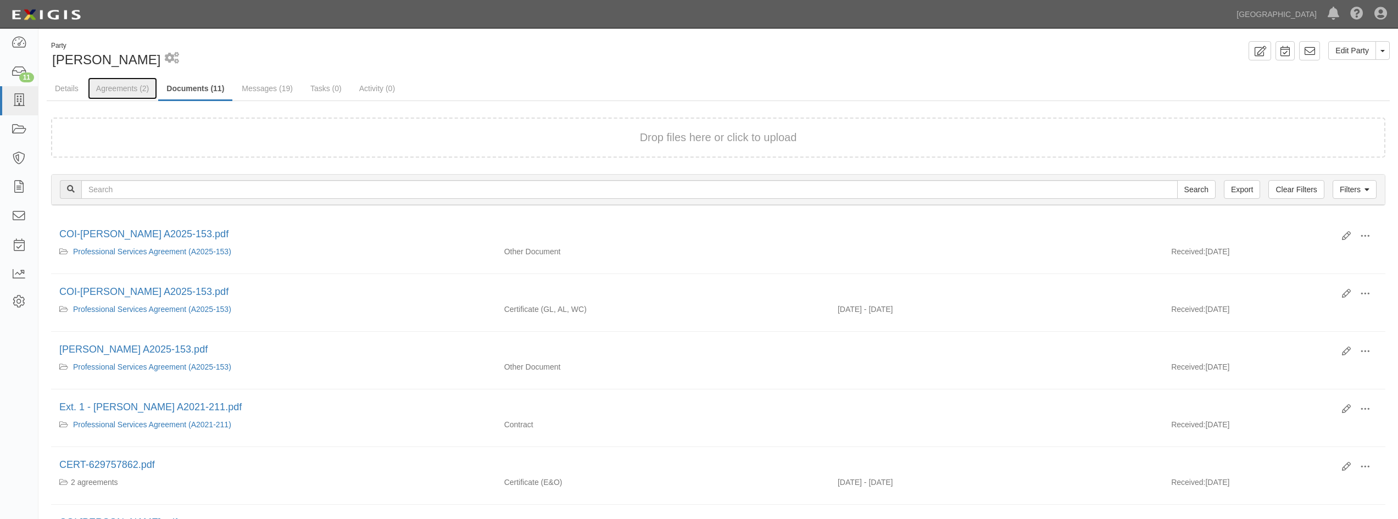
click at [125, 88] on link "Agreements (2)" at bounding box center [122, 88] width 69 height 22
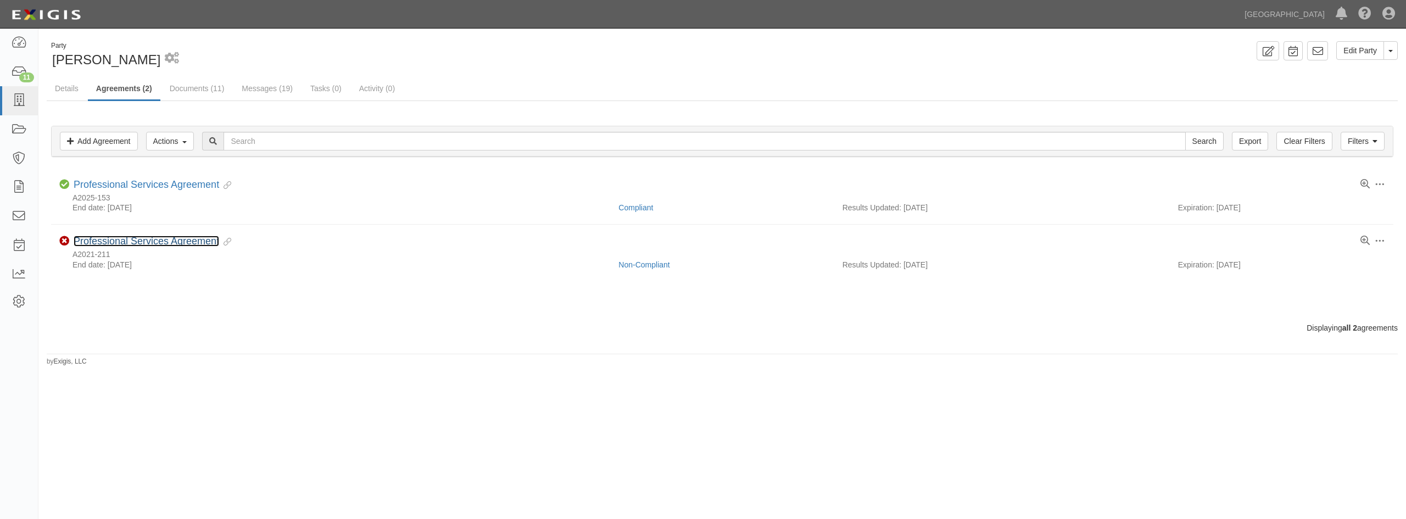
click at [120, 242] on link "Professional Services Agreement" at bounding box center [147, 241] width 146 height 11
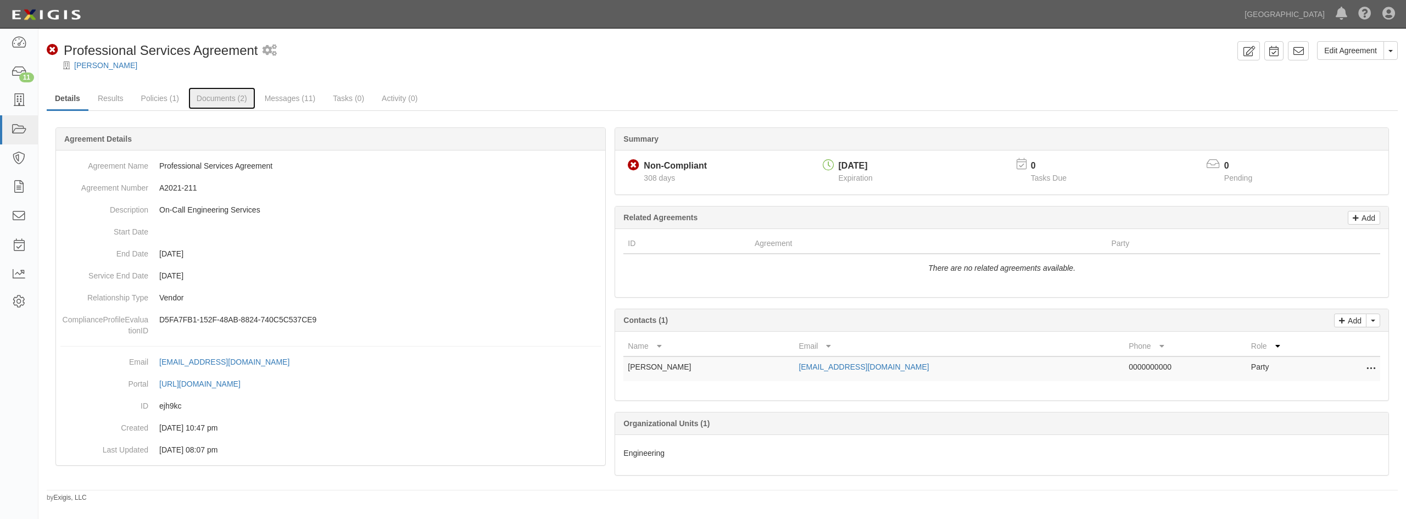
click at [214, 97] on link "Documents (2)" at bounding box center [221, 98] width 67 height 22
